Goal: Information Seeking & Learning: Stay updated

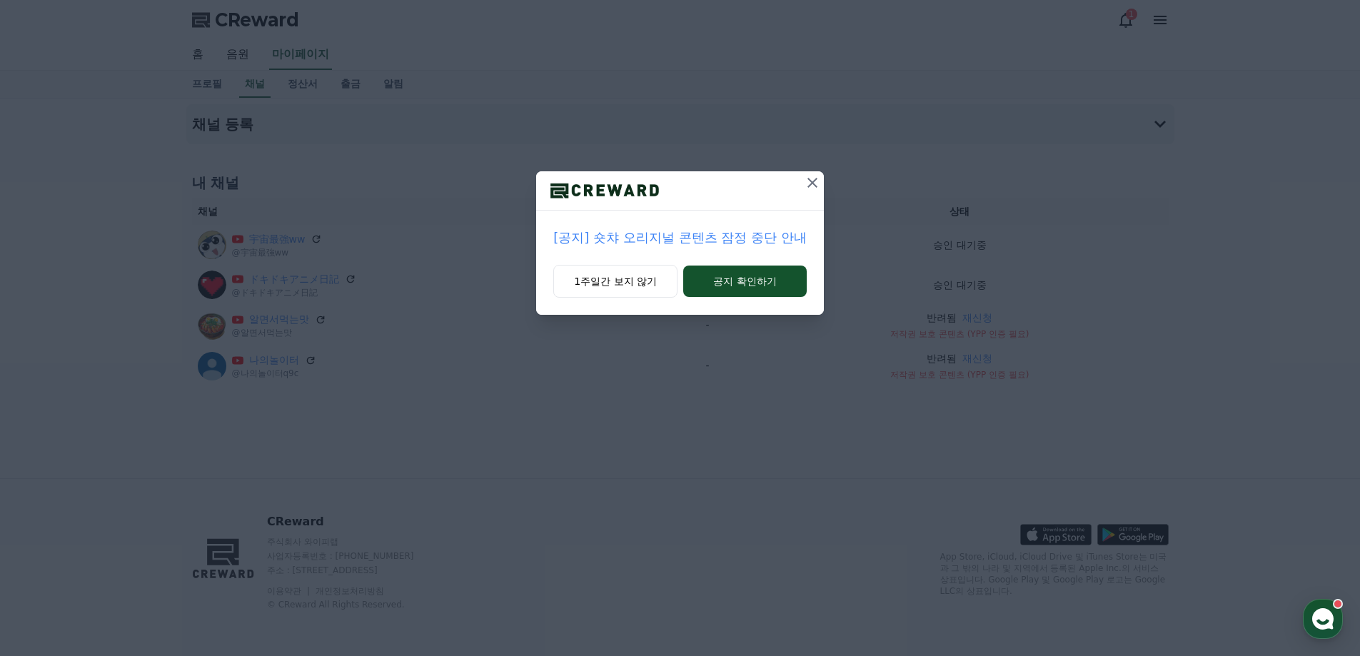
click at [676, 244] on p "[공지] 숏챠 오리지널 콘텐츠 잠정 중단 안내" at bounding box center [679, 238] width 253 height 20
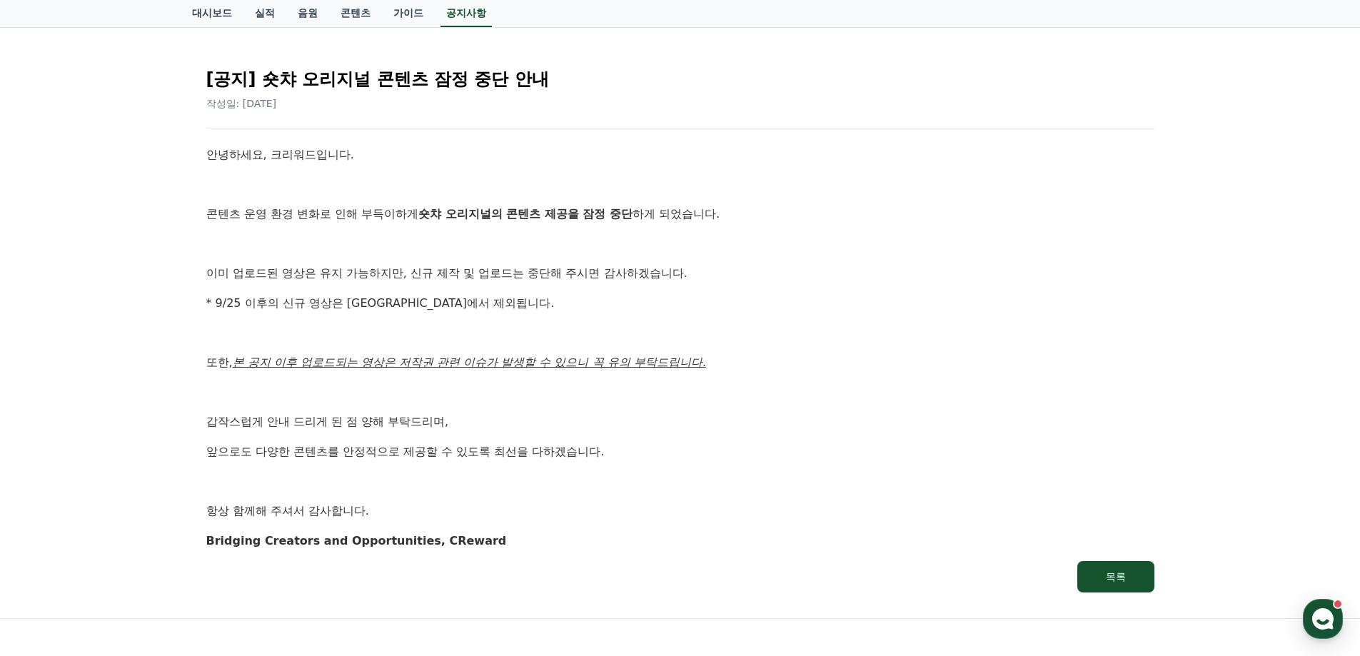
scroll to position [128, 0]
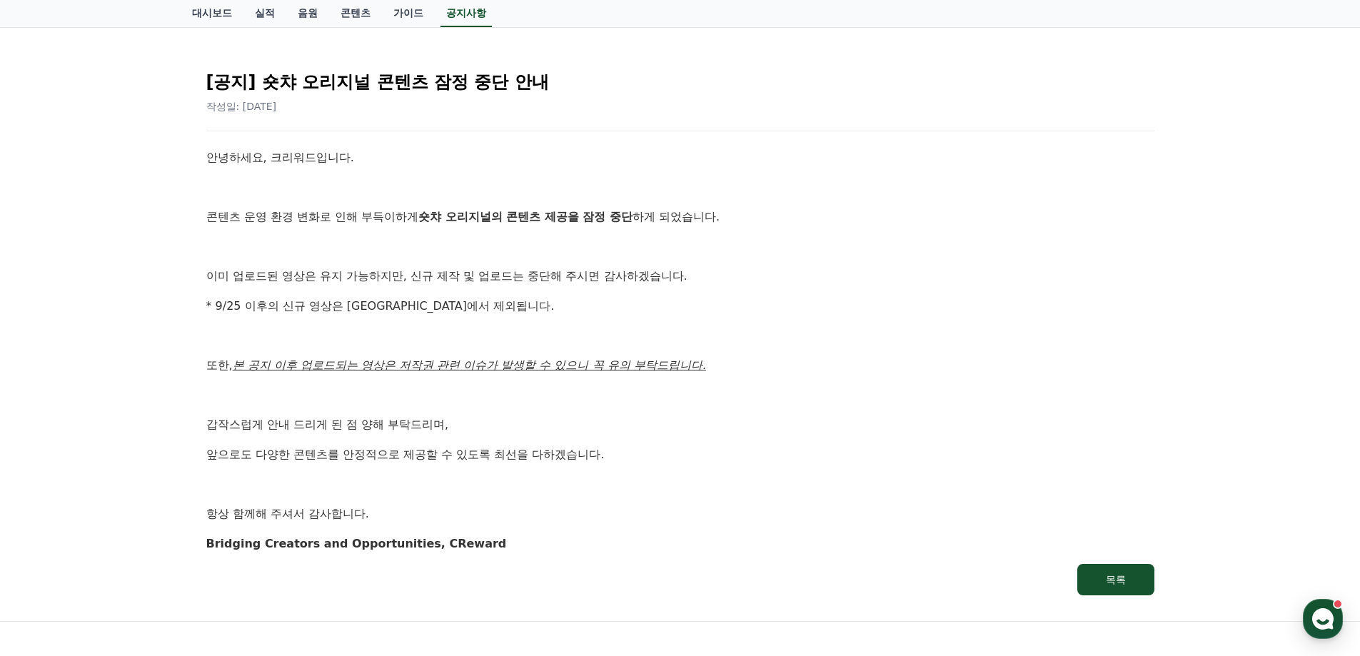
click at [717, 526] on div "안녕하세요, 크리워드입니다. 콘텐츠 운영 환경 변화로 인해 부득이하게 숏챠 오리지널의 콘텐츠 제공을 잠정 중단 하게 되었습니다. 이미 업로드된…" at bounding box center [680, 351] width 948 height 404
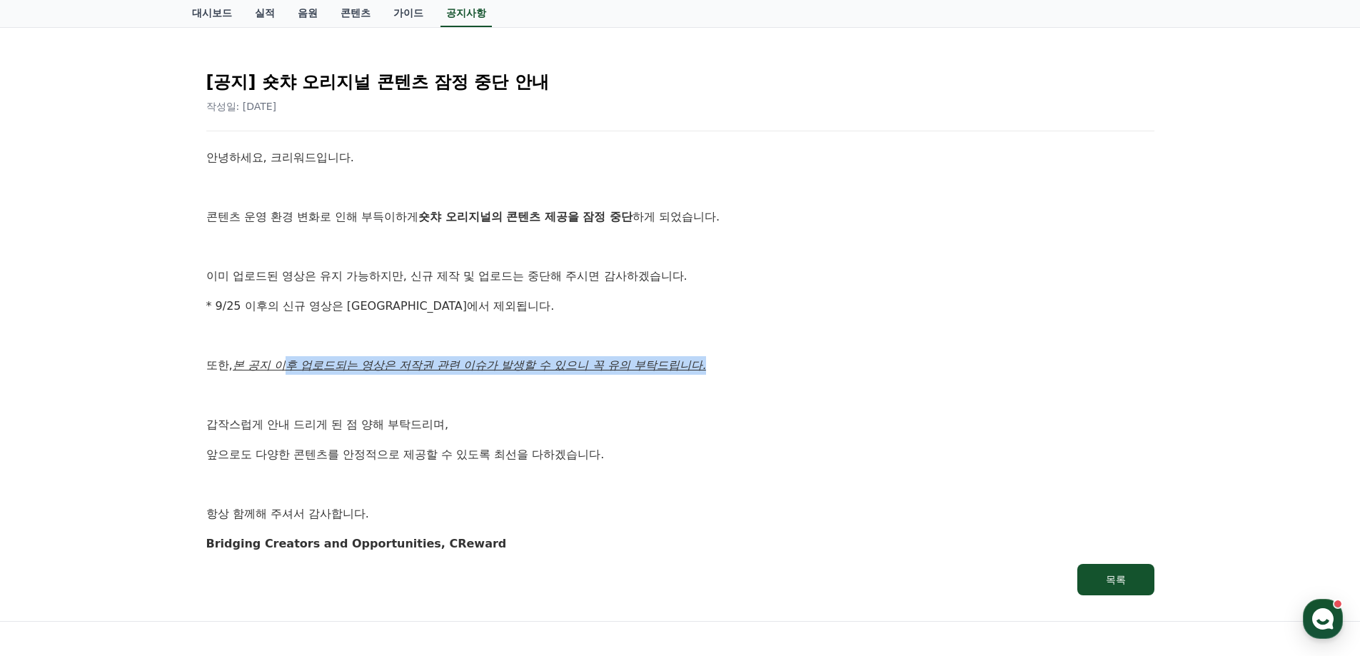
drag, startPoint x: 296, startPoint y: 369, endPoint x: 713, endPoint y: 372, distance: 417.0
click at [706, 372] on u "본 공지 이후 업로드되는 영상은 저작권 관련 이슈가 발생할 수 있으니 꼭 유의 부탁드립니다." at bounding box center [469, 365] width 473 height 14
click at [713, 372] on p "또한, 본 공지 이후 업로드되는 영상은 저작권 관련 이슈가 발생할 수 있으니 꼭 유의 부탁드립니다." at bounding box center [680, 365] width 948 height 19
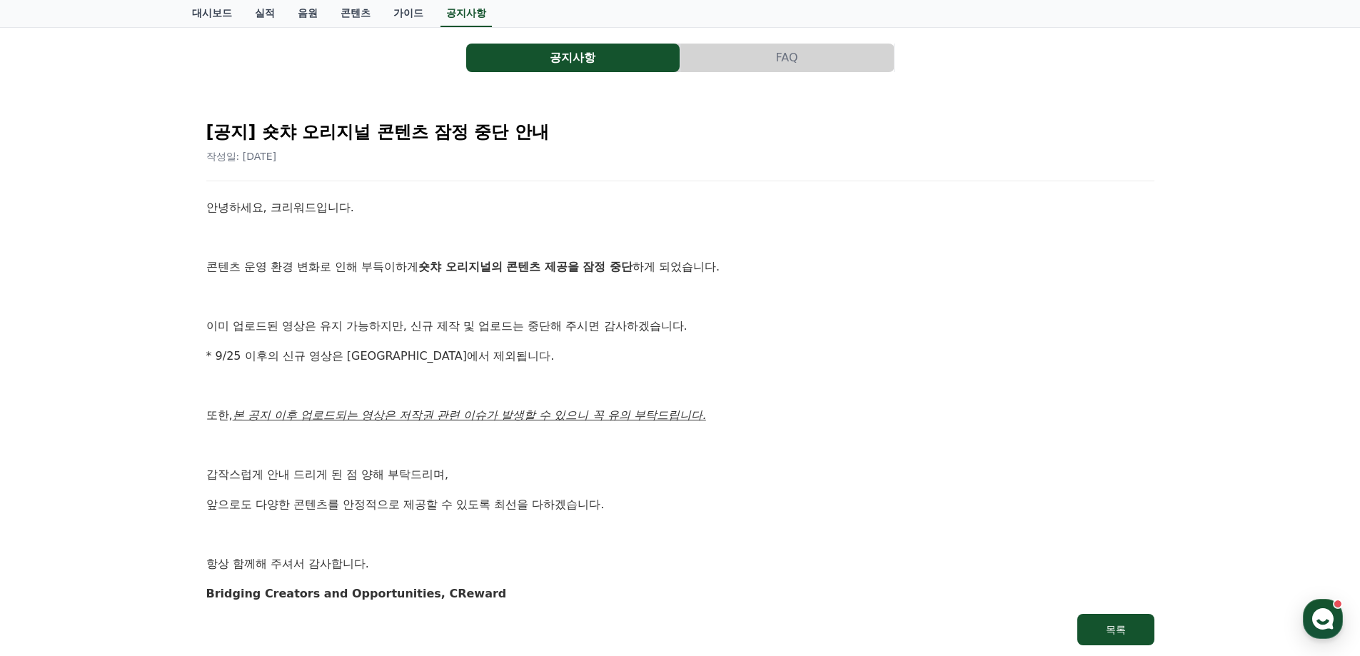
scroll to position [56, 0]
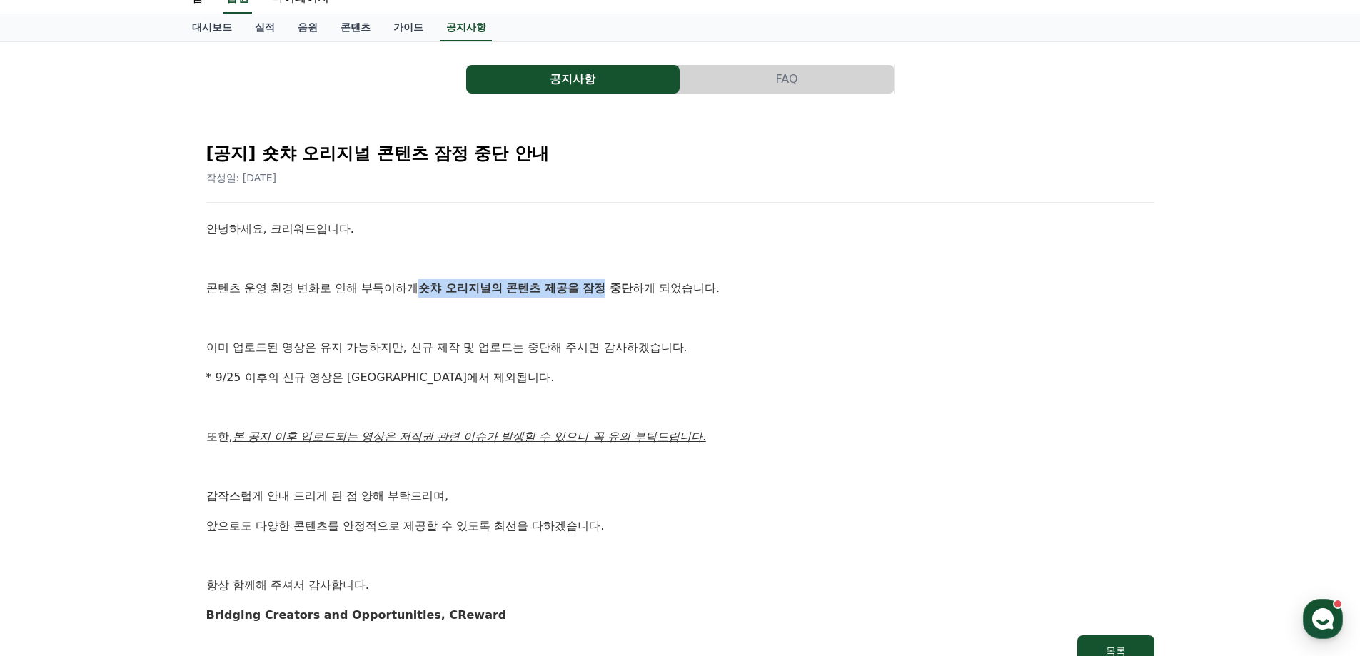
drag, startPoint x: 430, startPoint y: 291, endPoint x: 607, endPoint y: 287, distance: 177.1
click at [607, 287] on strong "숏챠 오리지널의 콘텐츠 제공을 잠정 중단" at bounding box center [525, 288] width 214 height 14
click at [609, 299] on div "안녕하세요, 크리워드입니다. 콘텐츠 운영 환경 변화로 인해 부득이하게 숏챠 오리지널의 콘텐츠 제공을 잠정 중단 하게 되었습니다. 이미 업로드된…" at bounding box center [680, 422] width 948 height 404
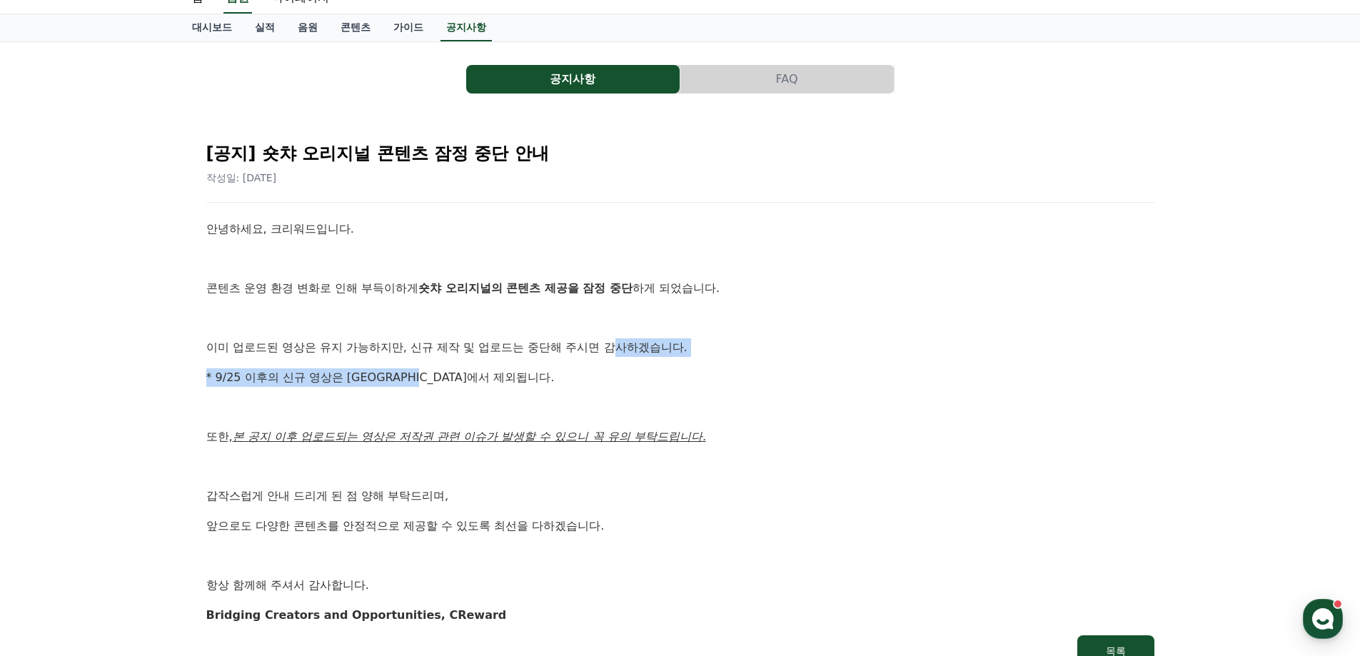
drag, startPoint x: 623, startPoint y: 349, endPoint x: 453, endPoint y: 357, distance: 169.4
click at [453, 357] on div "안녕하세요, 크리워드입니다. 콘텐츠 운영 환경 변화로 인해 부득이하게 숏챠 오리지널의 콘텐츠 제공을 잠정 중단 하게 되었습니다. 이미 업로드된…" at bounding box center [680, 422] width 948 height 404
click at [483, 358] on div "안녕하세요, 크리워드입니다. 콘텐츠 운영 환경 변화로 인해 부득이하게 숏챠 오리지널의 콘텐츠 제공을 잠정 중단 하게 되었습니다. 이미 업로드된…" at bounding box center [680, 422] width 948 height 404
